Goal: Transaction & Acquisition: Obtain resource

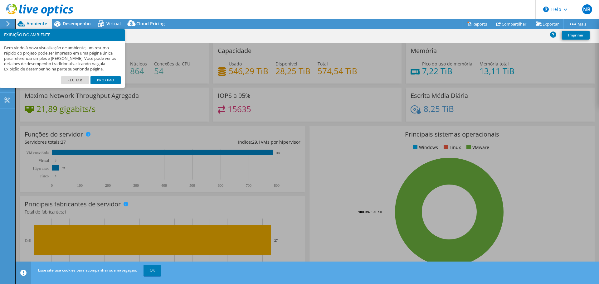
click at [96, 78] on link "Próximo" at bounding box center [105, 80] width 30 height 8
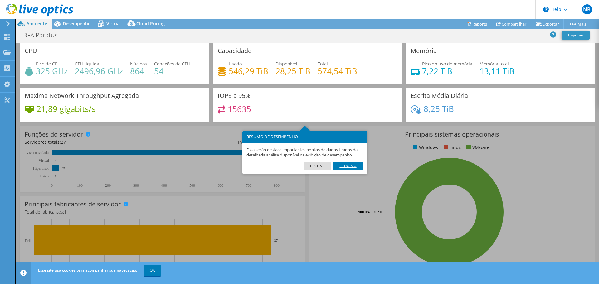
click at [359, 164] on link "Próximo" at bounding box center [348, 166] width 30 height 8
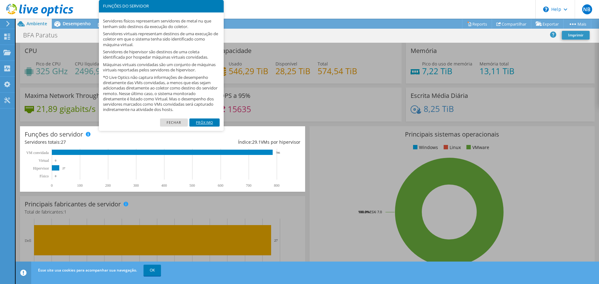
click at [212, 124] on link "Próximo" at bounding box center [204, 123] width 30 height 8
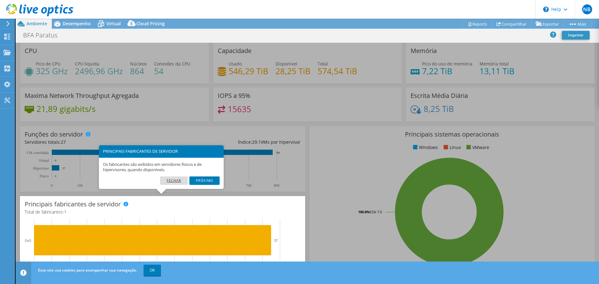
click at [178, 179] on link "Fechar" at bounding box center [174, 181] width 28 height 8
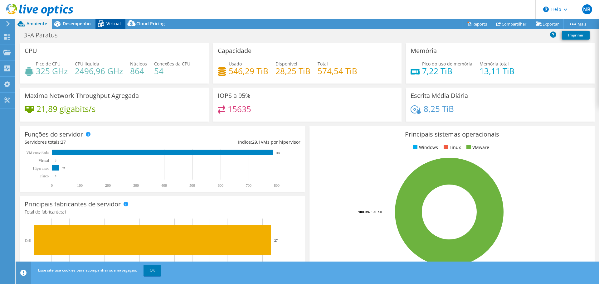
click at [100, 28] on icon at bounding box center [100, 23] width 11 height 11
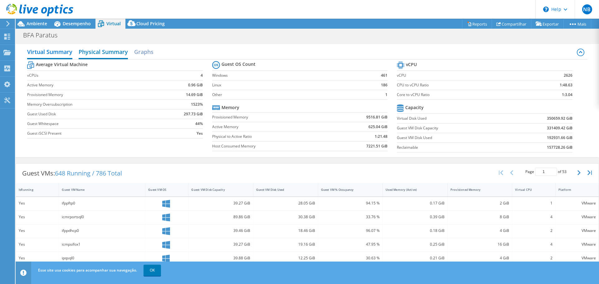
click at [121, 55] on h2 "Physical Summary" at bounding box center [103, 53] width 49 height 14
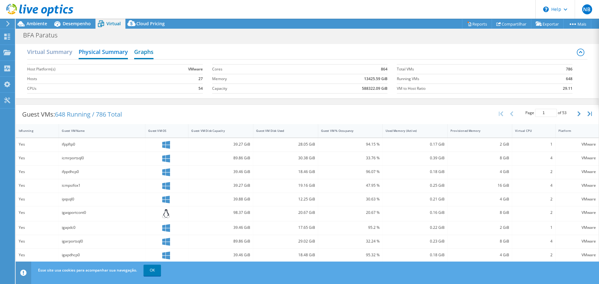
click at [144, 53] on h2 "Graphs" at bounding box center [143, 53] width 19 height 14
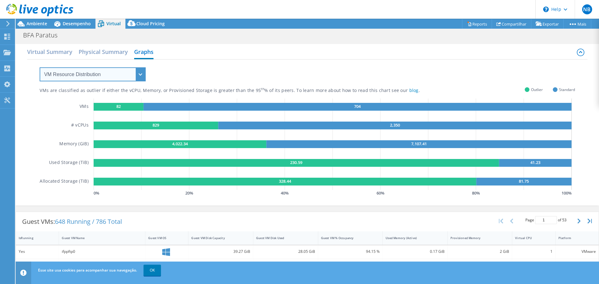
click at [137, 69] on select "VM Resource Distribution Provisioning Contrast Over Provisioning" at bounding box center [93, 74] width 106 height 14
select select "Provisioning Contrast"
click at [40, 67] on select "VM Resource Distribution Provisioning Contrast Over Provisioning" at bounding box center [93, 74] width 106 height 14
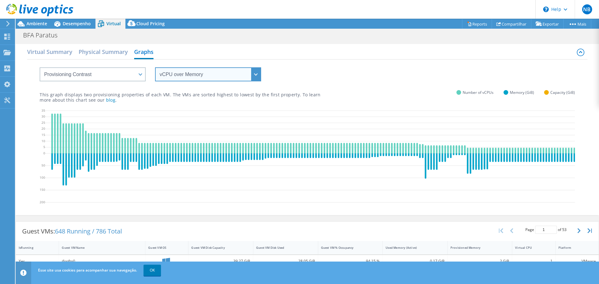
click at [193, 79] on select "vCPU over Memory vCPU over Capacity Memory over vCPU Memory over Capacity Capac…" at bounding box center [208, 74] width 106 height 14
click at [207, 76] on select "vCPU over Memory vCPU over Capacity Memory over vCPU Memory over Capacity Capac…" at bounding box center [208, 74] width 106 height 14
click at [71, 54] on h2 "Virtual Summary" at bounding box center [49, 53] width 45 height 14
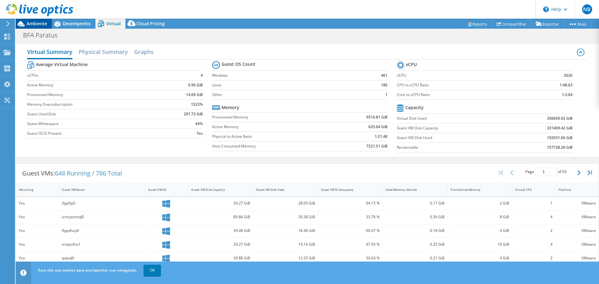
click at [38, 25] on span "Ambiente" at bounding box center [37, 24] width 21 height 6
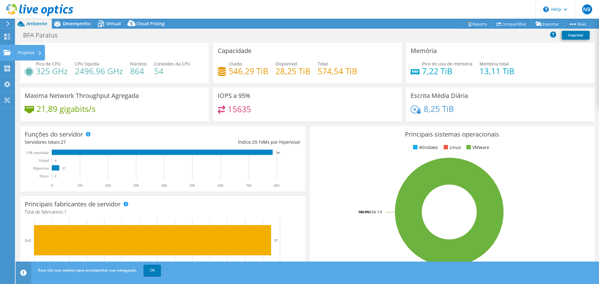
click at [23, 54] on div "Projetos" at bounding box center [30, 53] width 30 height 16
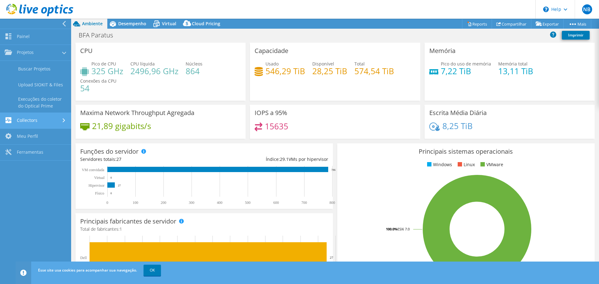
click at [42, 118] on link "Collectors" at bounding box center [35, 121] width 71 height 16
click at [36, 118] on link "Meu Perfil" at bounding box center [35, 121] width 71 height 16
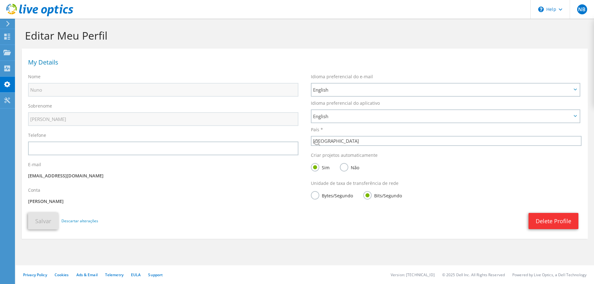
select select "177"
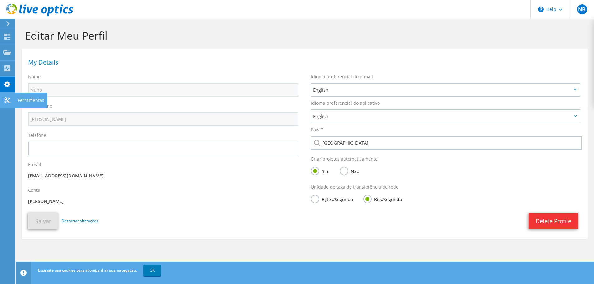
click at [8, 98] on use at bounding box center [7, 100] width 6 height 6
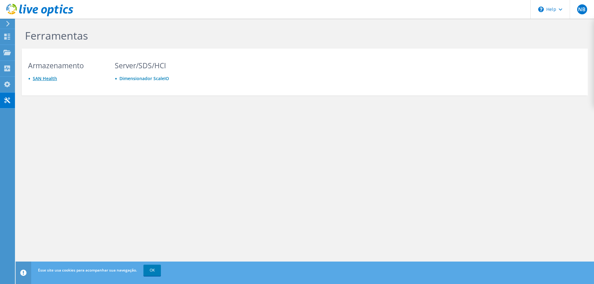
click at [45, 79] on link "SAN Health" at bounding box center [45, 79] width 24 height 6
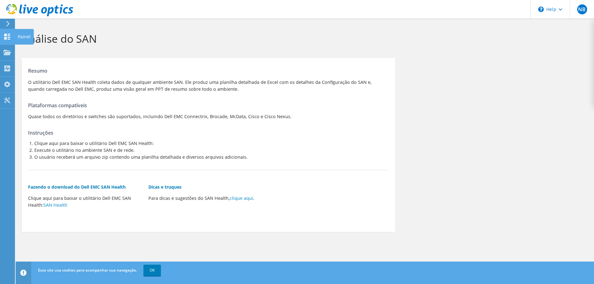
click at [9, 34] on use at bounding box center [7, 37] width 6 height 6
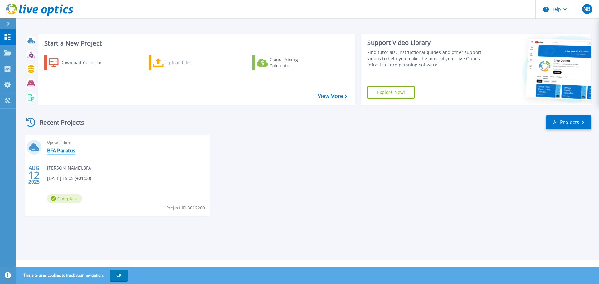
click at [62, 150] on link "BFA Paratus" at bounding box center [61, 151] width 28 height 6
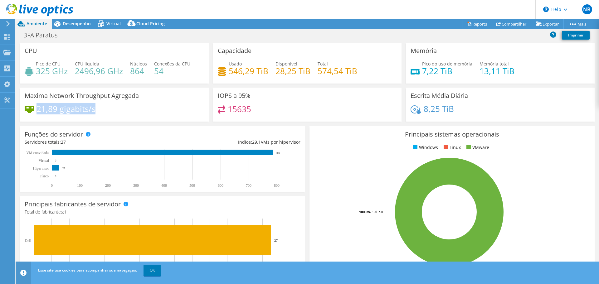
drag, startPoint x: 36, startPoint y: 109, endPoint x: 101, endPoint y: 107, distance: 64.6
click at [101, 107] on div "21,89 gigabits/s" at bounding box center [114, 111] width 179 height 13
drag, startPoint x: 450, startPoint y: 109, endPoint x: 421, endPoint y: 109, distance: 29.0
click at [424, 109] on h4 "8,25 TiB" at bounding box center [439, 108] width 30 height 7
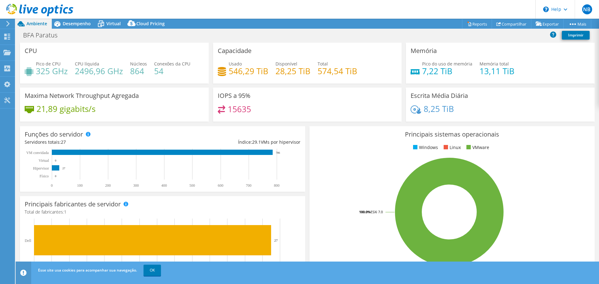
click at [419, 109] on div "8,25 TiB" at bounding box center [432, 108] width 43 height 7
click at [480, 22] on link "Reports" at bounding box center [477, 24] width 30 height 10
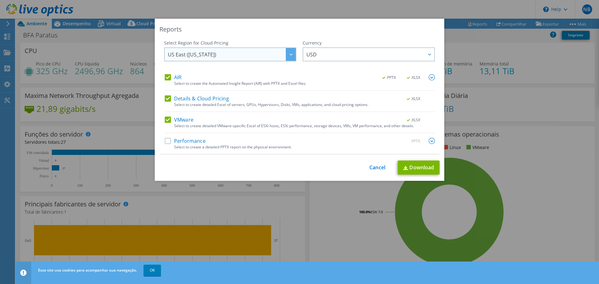
click at [280, 57] on span "US East ([US_STATE])" at bounding box center [232, 54] width 128 height 13
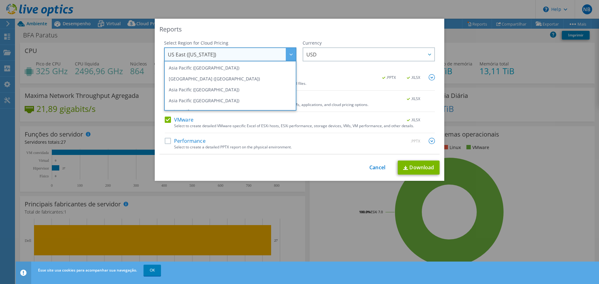
click at [286, 56] on div at bounding box center [291, 54] width 10 height 13
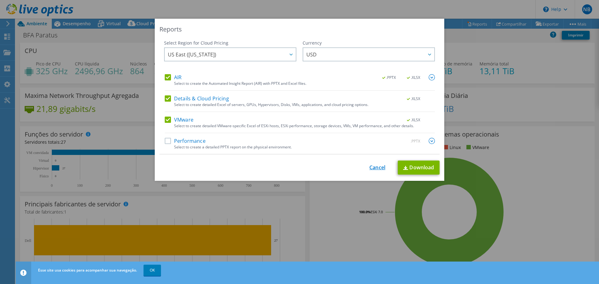
drag, startPoint x: 372, startPoint y: 162, endPoint x: 369, endPoint y: 168, distance: 6.3
click at [369, 168] on div "This process may take a while, please wait... Cancel Download" at bounding box center [299, 168] width 280 height 14
click at [166, 78] on label "AIR" at bounding box center [173, 77] width 17 height 6
click at [0, 0] on input "AIR" at bounding box center [0, 0] width 0 height 0
drag, startPoint x: 167, startPoint y: 95, endPoint x: 165, endPoint y: 98, distance: 3.9
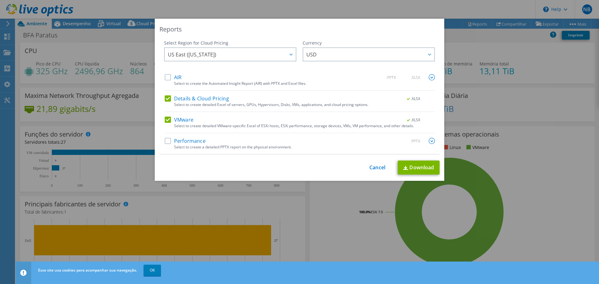
click at [167, 95] on div "AIR .PPTX .XLSX Select to create the Automated Insight Report (AIR) with PPTX a…" at bounding box center [300, 114] width 270 height 80
click at [165, 98] on label "Details & Cloud Pricing" at bounding box center [197, 98] width 64 height 6
click at [0, 0] on input "Details & Cloud Pricing" at bounding box center [0, 0] width 0 height 0
click at [166, 140] on label "Performance" at bounding box center [185, 141] width 41 height 6
click at [0, 0] on input "Performance" at bounding box center [0, 0] width 0 height 0
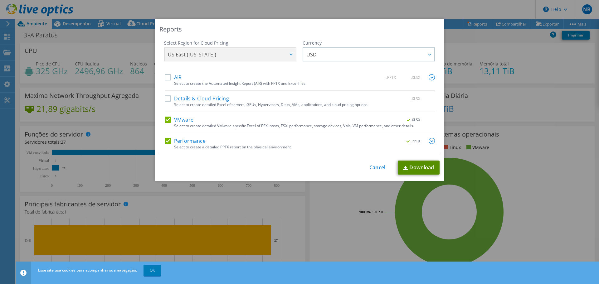
click at [428, 166] on link "Download" at bounding box center [419, 168] width 42 height 14
click at [376, 165] on link "Cancel" at bounding box center [377, 168] width 16 height 6
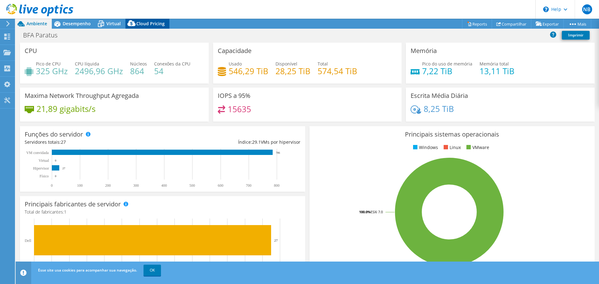
click at [134, 28] on icon at bounding box center [131, 24] width 12 height 12
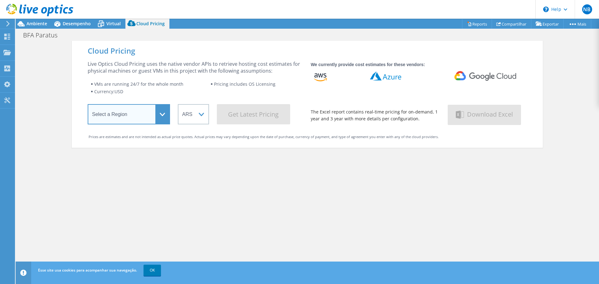
click at [158, 117] on select "Select a Region [GEOGRAPHIC_DATA] ([GEOGRAPHIC_DATA]) [GEOGRAPHIC_DATA] ([GEOGR…" at bounding box center [129, 114] width 82 height 20
select select "EULondon"
click at [88, 105] on select "Select a Region [GEOGRAPHIC_DATA] ([GEOGRAPHIC_DATA]) [GEOGRAPHIC_DATA] ([GEOGR…" at bounding box center [129, 114] width 82 height 20
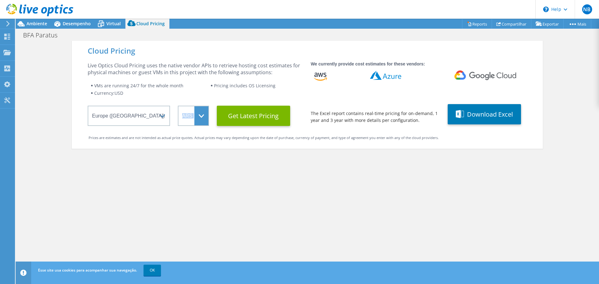
click at [206, 115] on wrapper "Select a Region [GEOGRAPHIC_DATA] ([GEOGRAPHIC_DATA]) [GEOGRAPHIC_DATA] ([GEOGR…" at bounding box center [195, 116] width 215 height 20
click at [202, 118] on select "ARS AUD BRL CAD CHF CLP CNY DKK EUR GBP HKD HUF INR JPY MXN MYR NOK NZD PEN SEK…" at bounding box center [193, 116] width 31 height 20
drag, startPoint x: 230, startPoint y: 167, endPoint x: 235, endPoint y: 154, distance: 14.5
click at [230, 167] on div "Cloud Pricing Live Optics Cloud Pricing uses the native vendor APIs to retrieve…" at bounding box center [307, 183] width 471 height 284
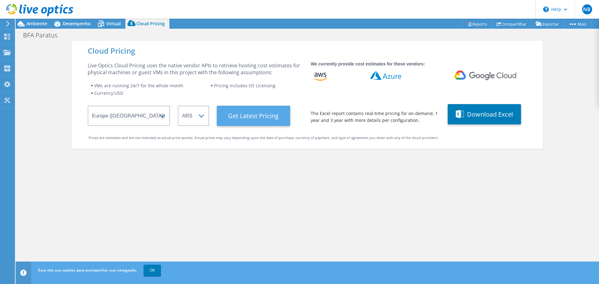
click at [250, 119] on Latest "Get Latest Pricing" at bounding box center [253, 116] width 73 height 20
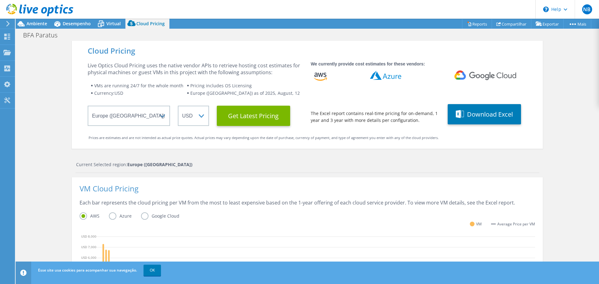
scroll to position [94, 0]
click at [153, 273] on link "OK" at bounding box center [152, 270] width 17 height 11
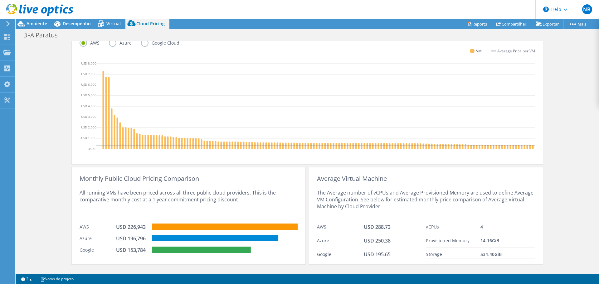
scroll to position [190, 0]
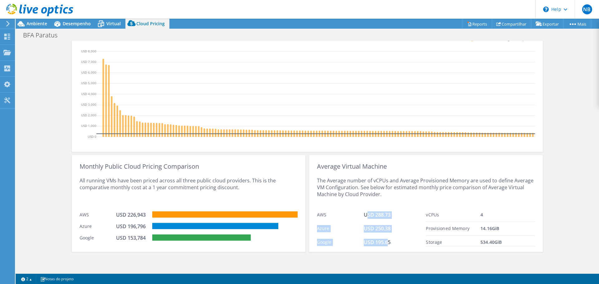
drag, startPoint x: 386, startPoint y: 244, endPoint x: 365, endPoint y: 219, distance: 32.6
click at [365, 219] on div "AWS USD 288.73 Azure USD 250.38 Google USD 195.65" at bounding box center [371, 227] width 109 height 38
click at [365, 219] on div "USD 288.73" at bounding box center [395, 215] width 62 height 7
drag, startPoint x: 119, startPoint y: 215, endPoint x: 286, endPoint y: 214, distance: 167.9
click at [286, 214] on div "AWS USD 226,943" at bounding box center [189, 214] width 218 height 12
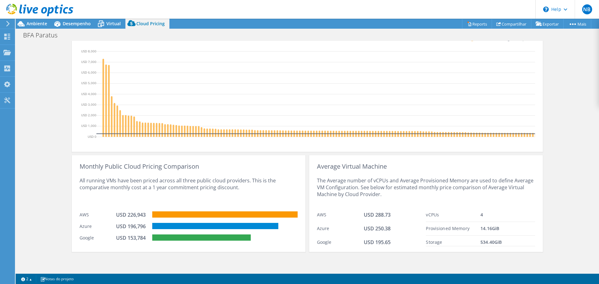
click at [142, 227] on div "USD 196,796" at bounding box center [131, 226] width 31 height 7
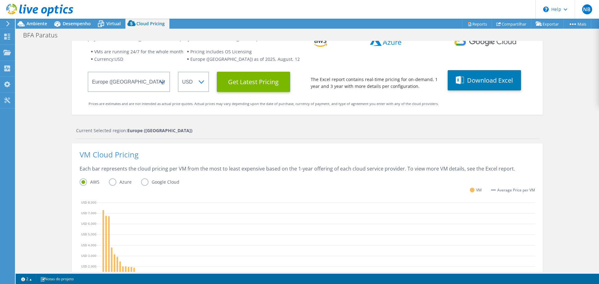
scroll to position [0, 0]
